Goal: Task Accomplishment & Management: Manage account settings

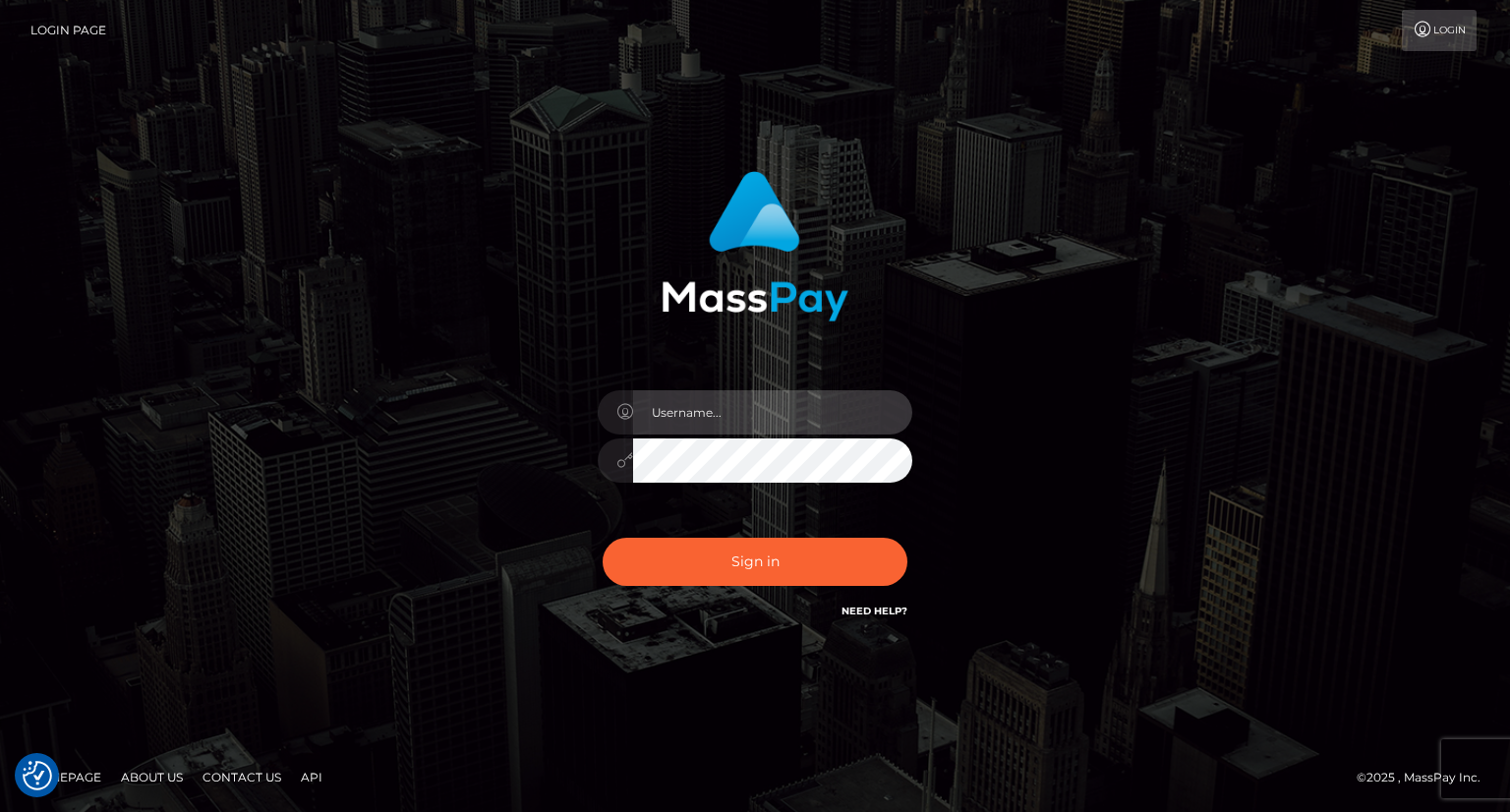
type input "zoe panagiotou"
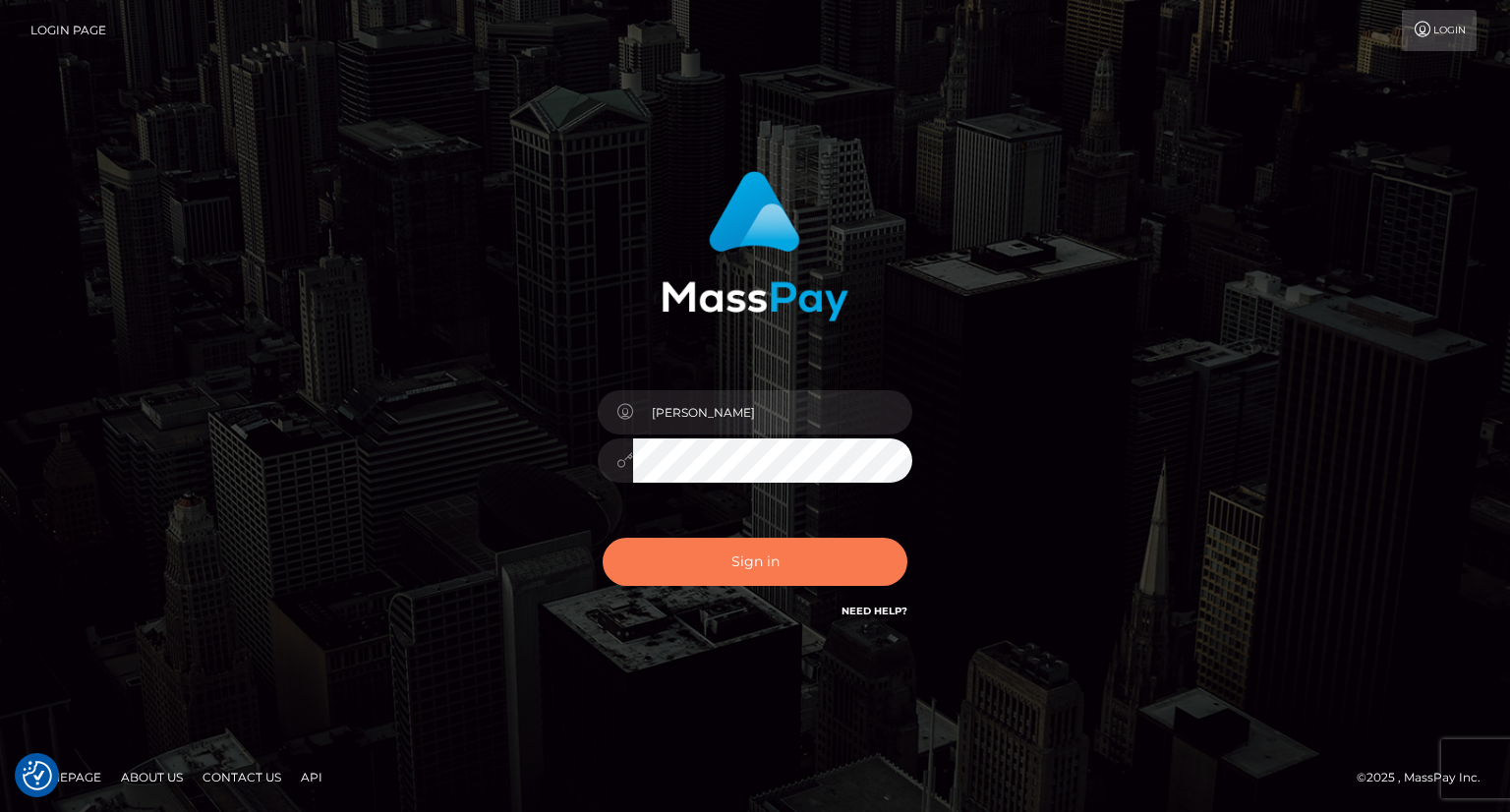
click at [830, 560] on button "Sign in" at bounding box center [755, 562] width 304 height 48
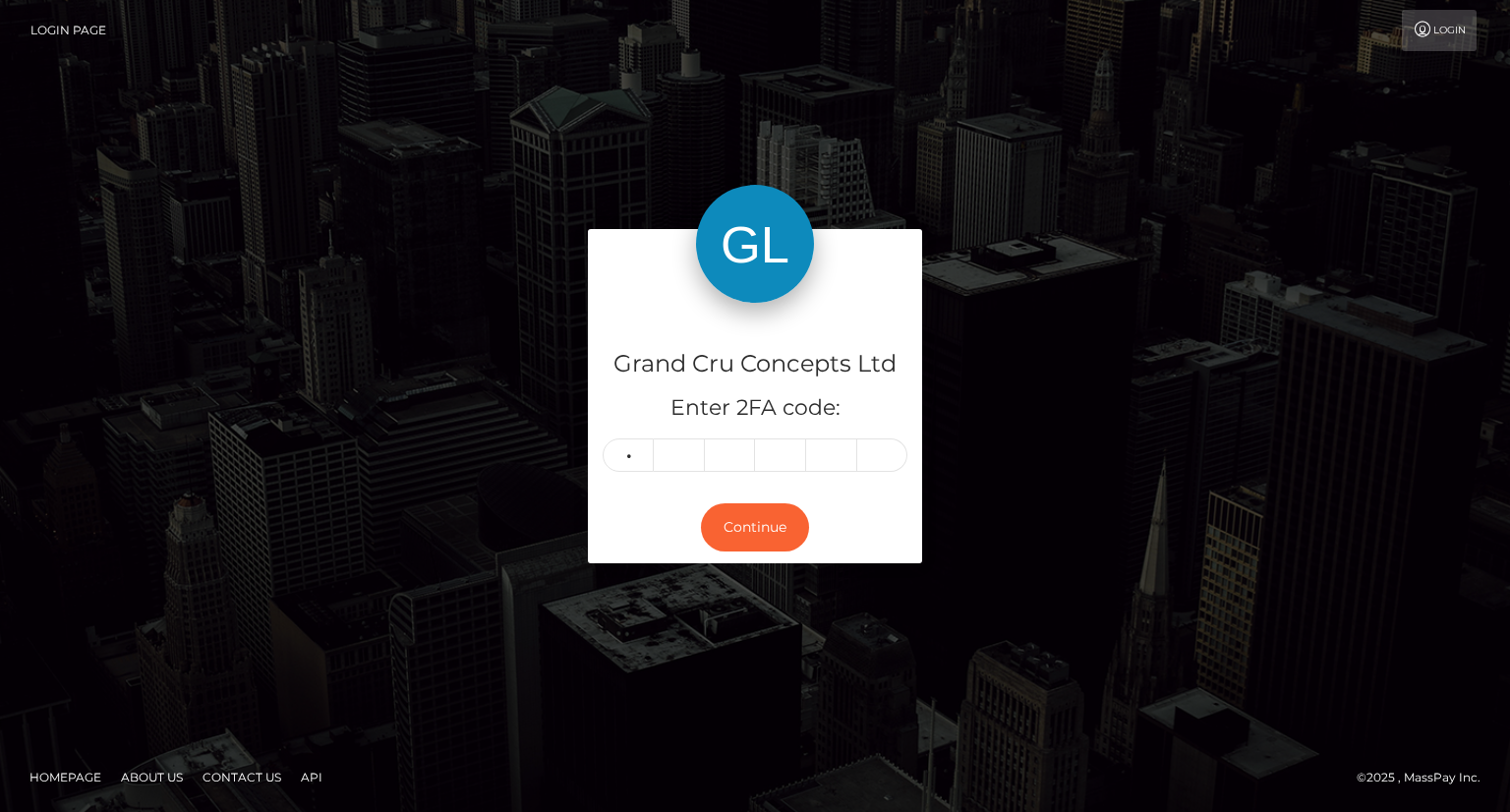
type input "6"
type input "8"
type input "9"
type input "4"
type input "8"
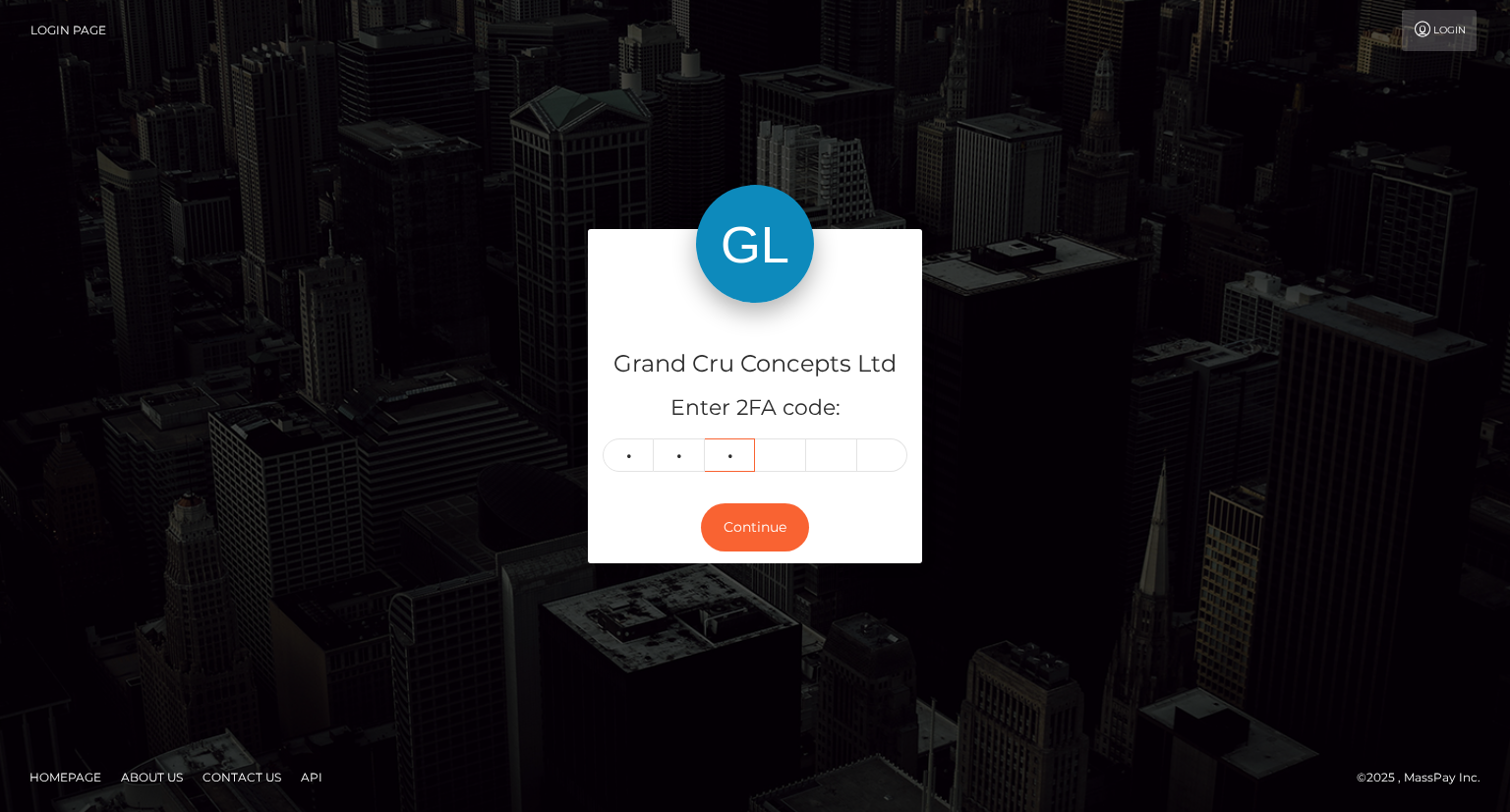
type input "6"
type input "8"
type input "5"
type input "3"
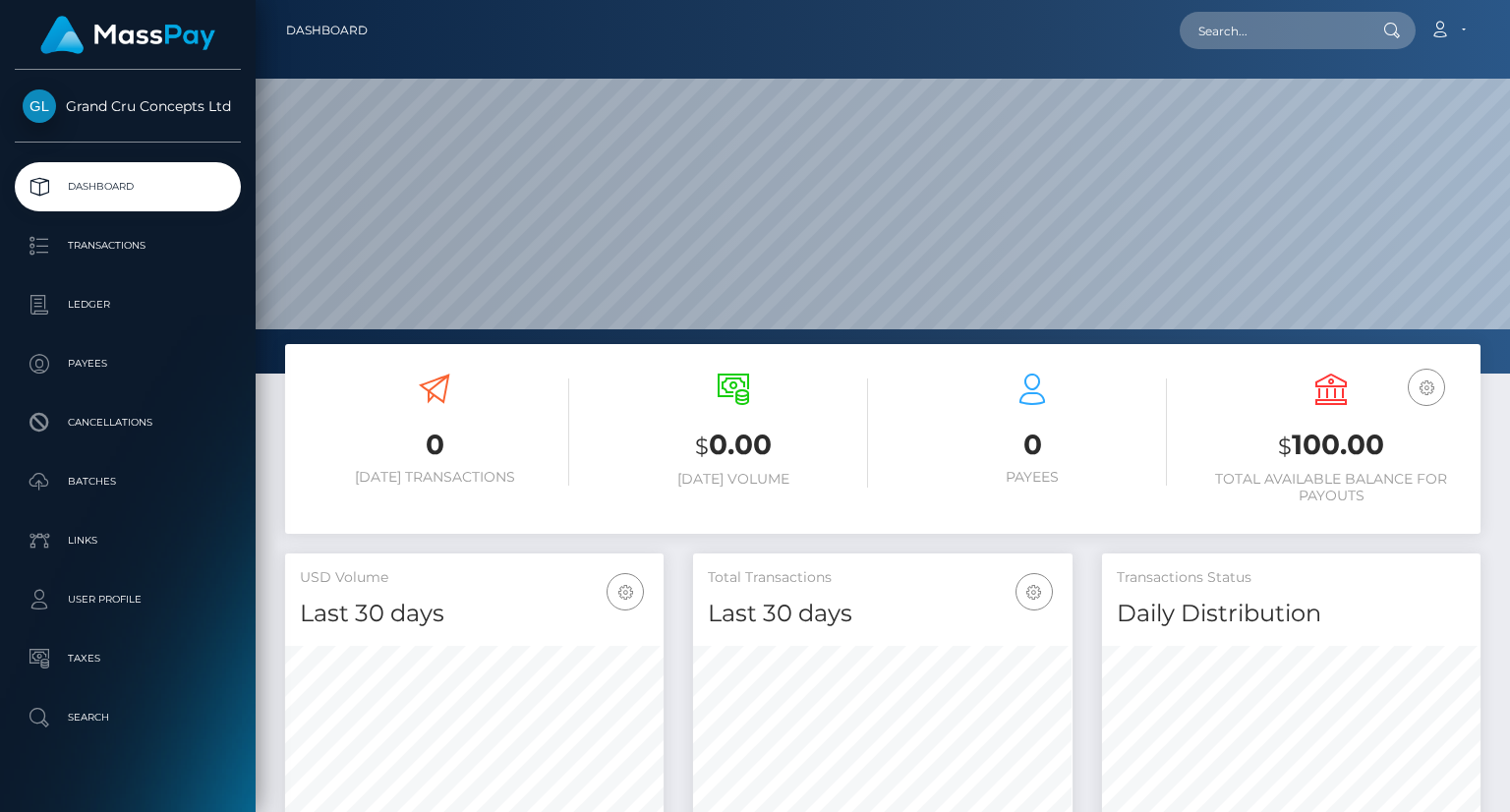
scroll to position [348, 377]
